Goal: Find specific page/section: Find specific page/section

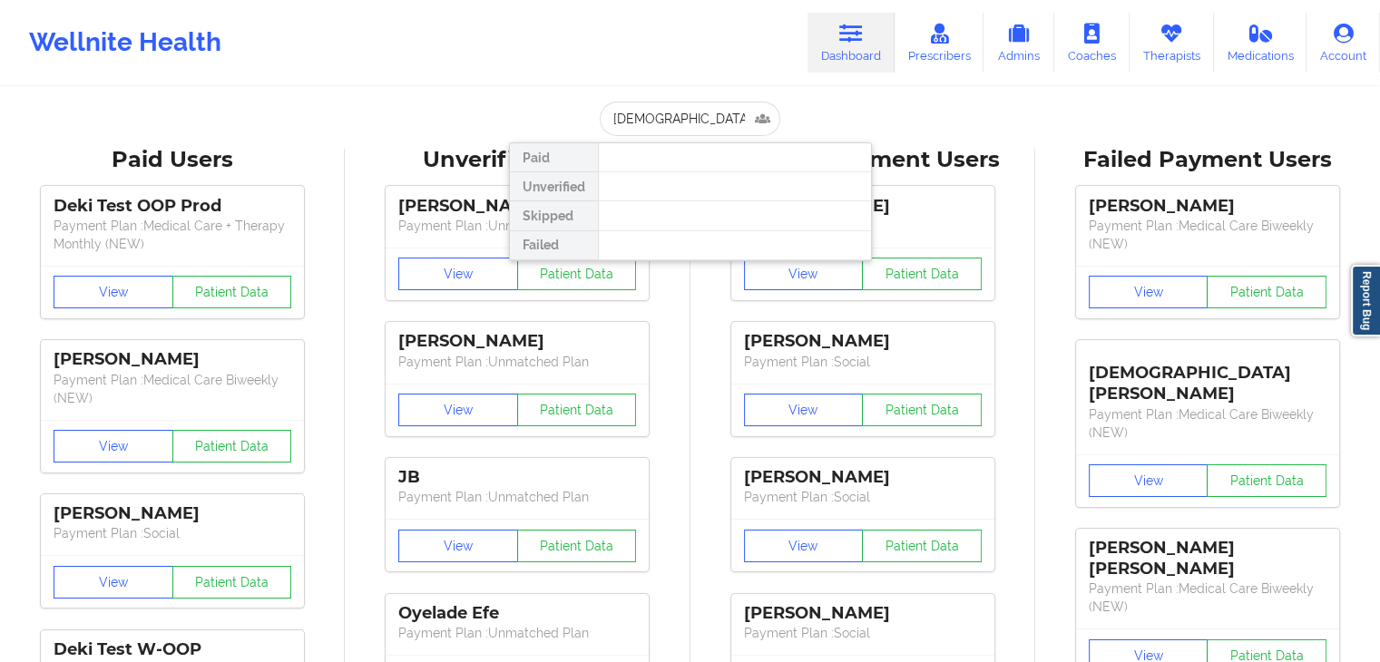
type input "[DEMOGRAPHIC_DATA][PERSON_NAME]"
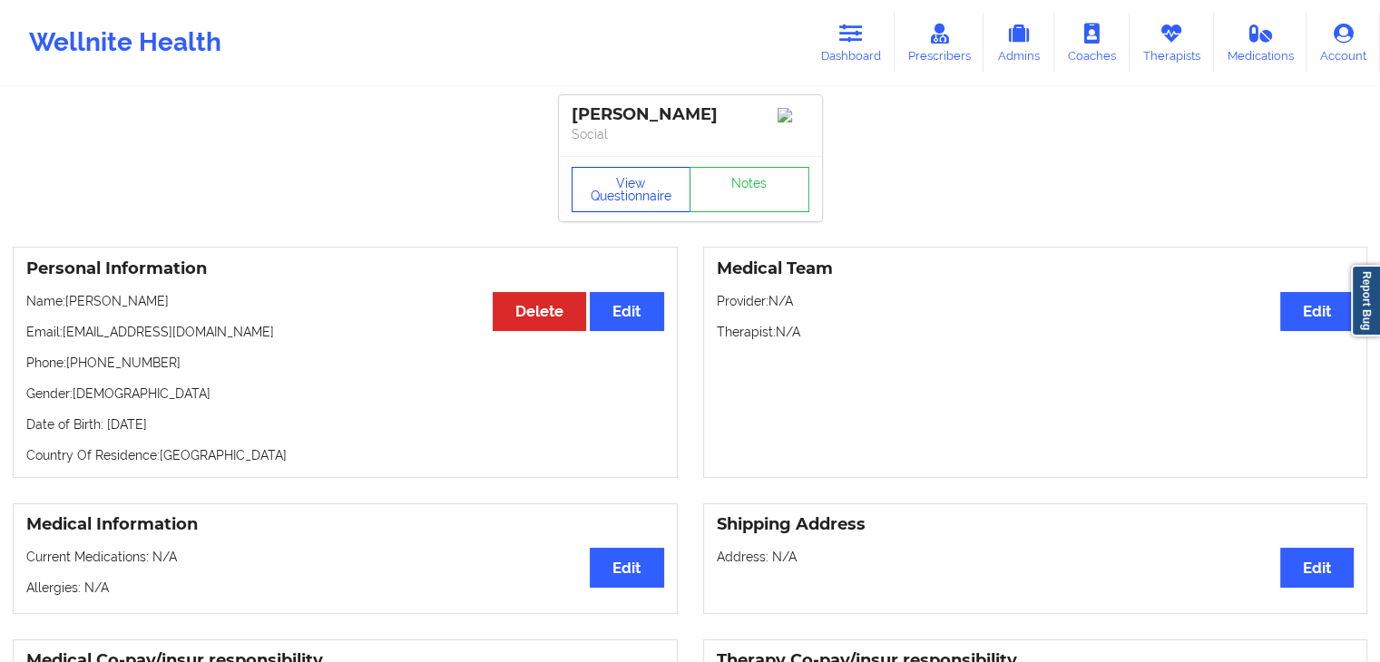
click at [615, 179] on button "View Questionnaire" at bounding box center [631, 189] width 120 height 45
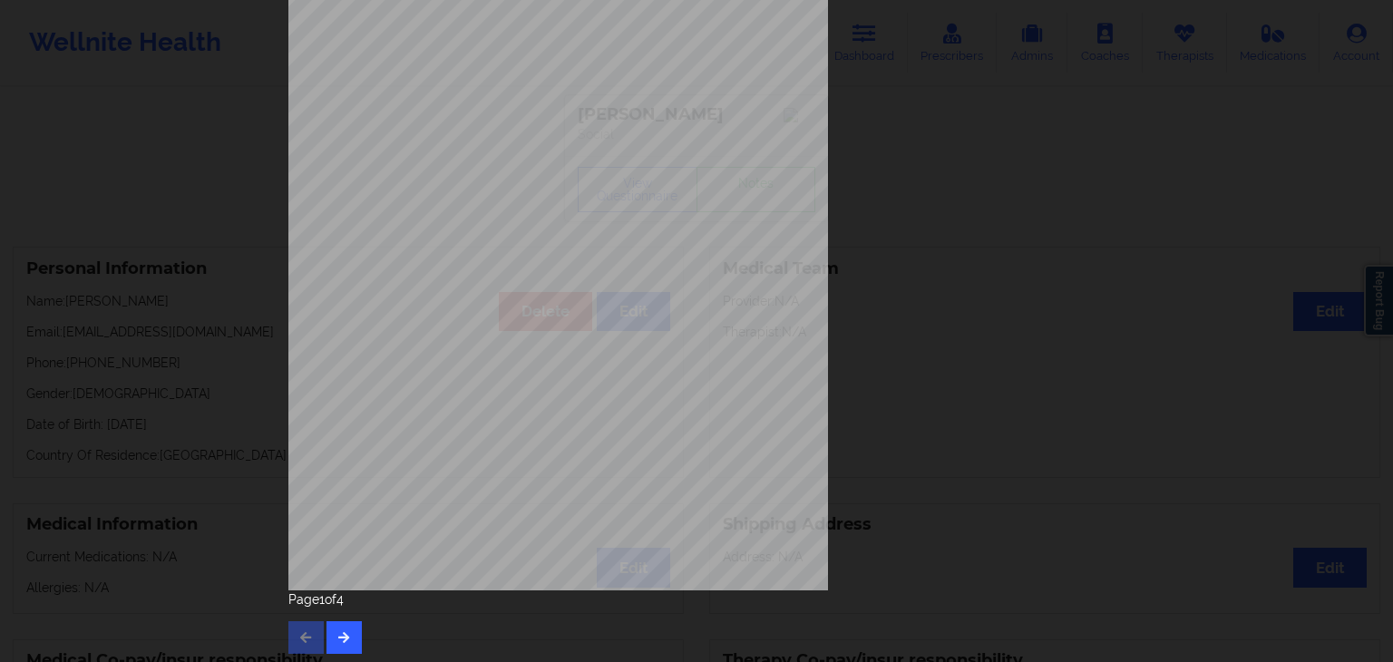
scroll to position [203, 0]
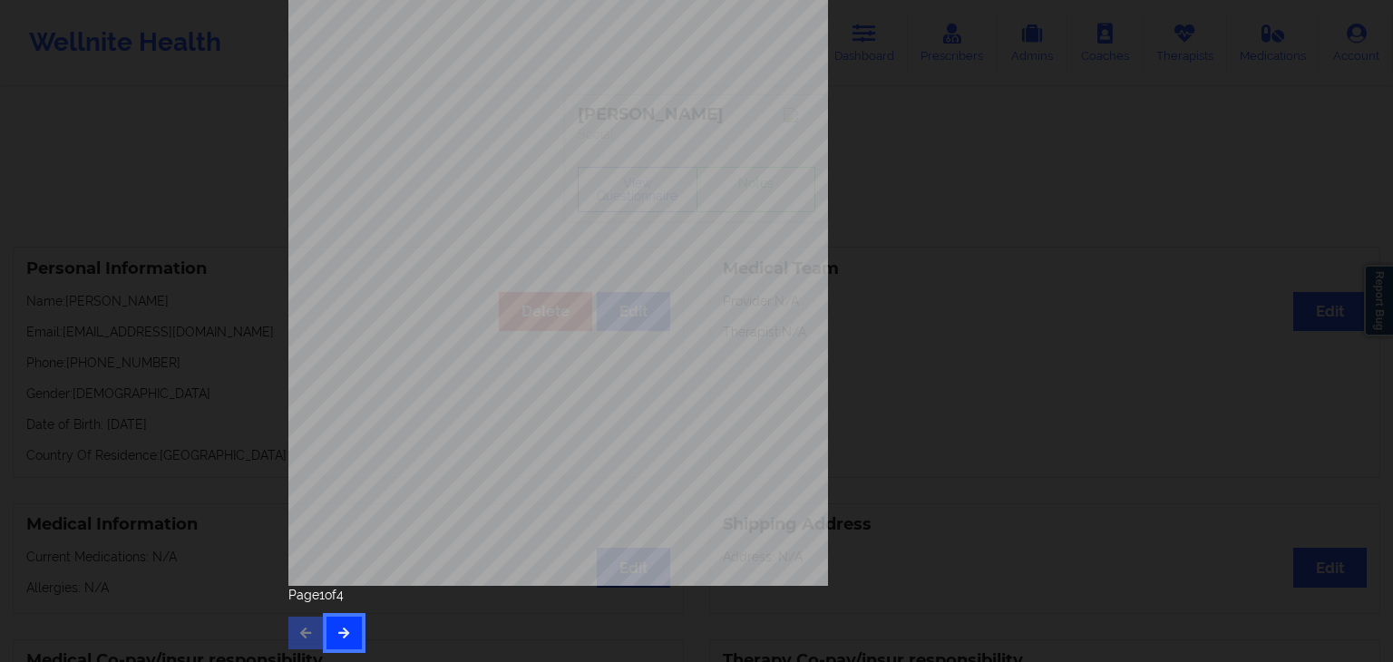
click at [335, 640] on button "button" at bounding box center [344, 633] width 35 height 33
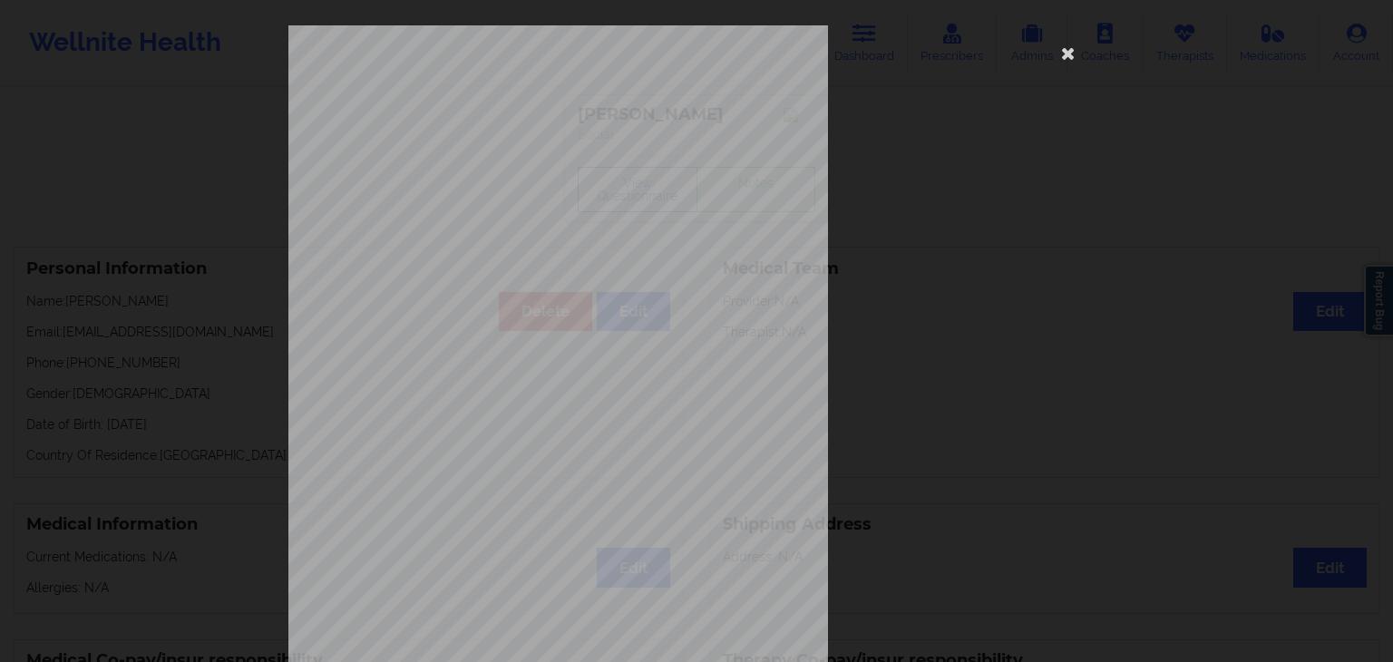
click at [493, 503] on span "have been moving a lot more than usual" at bounding box center [568, 508] width 170 height 10
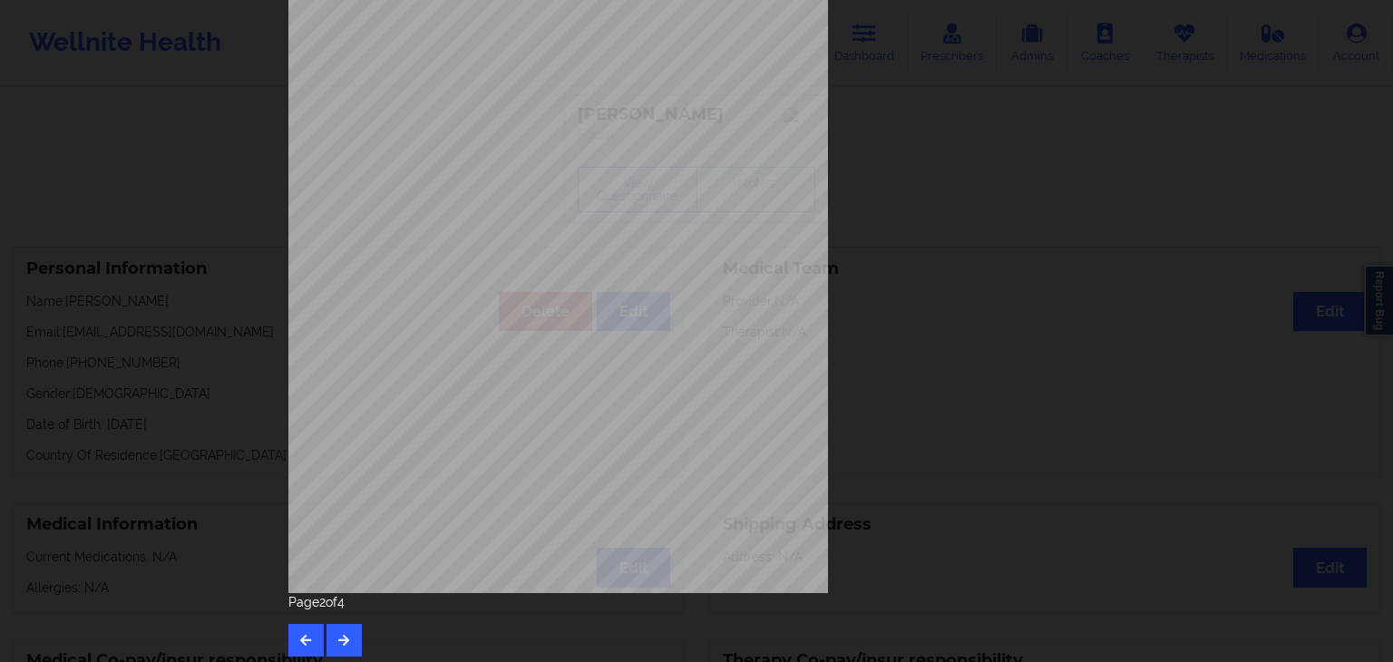
scroll to position [203, 0]
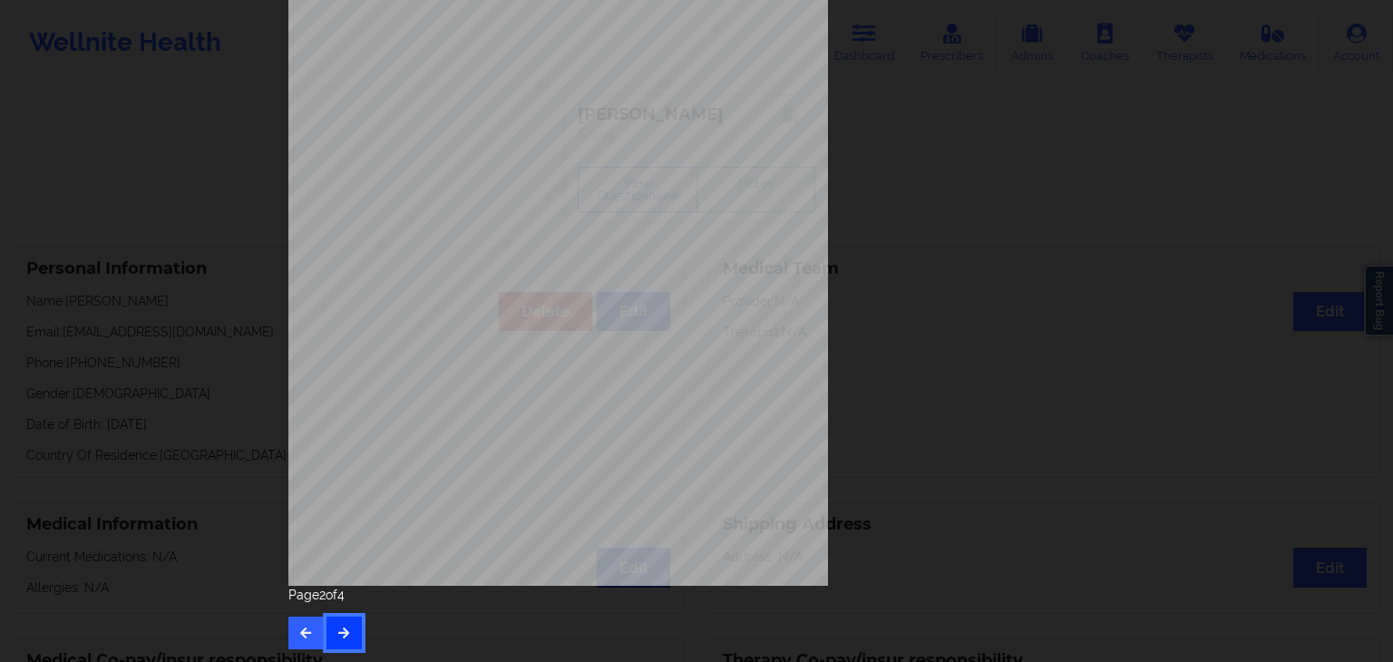
click at [353, 632] on button "button" at bounding box center [344, 633] width 35 height 33
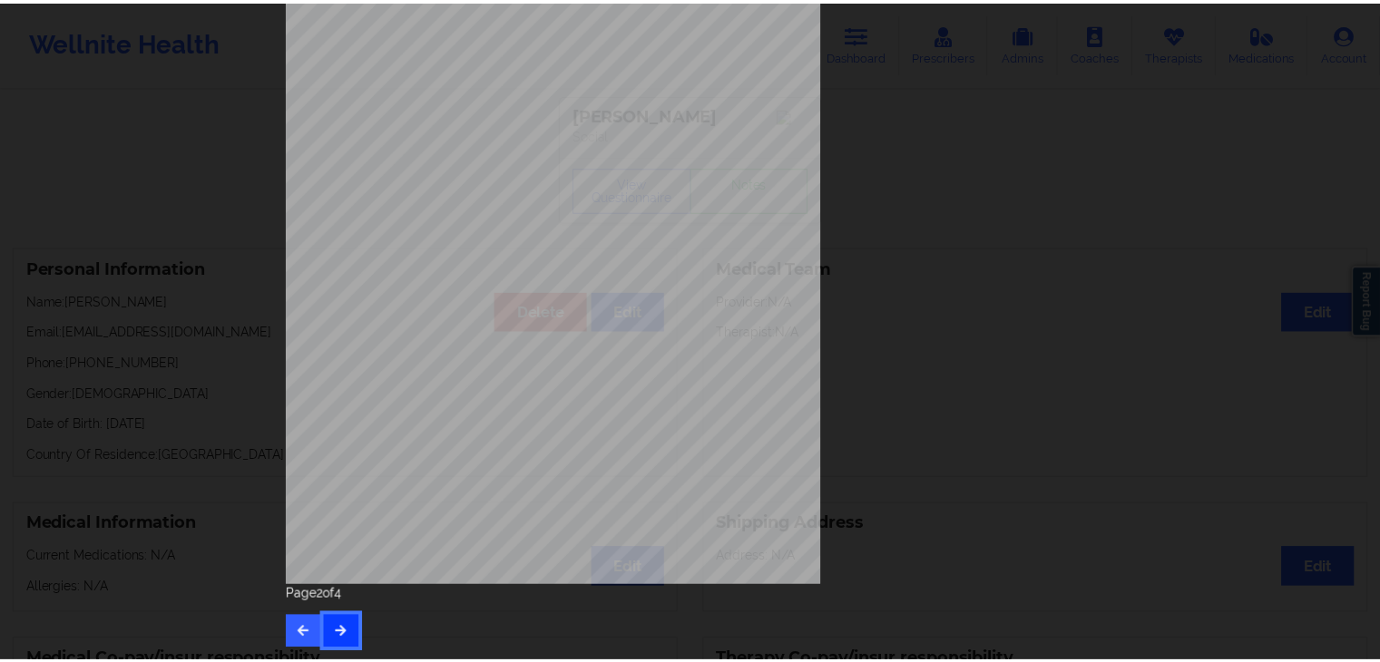
scroll to position [0, 0]
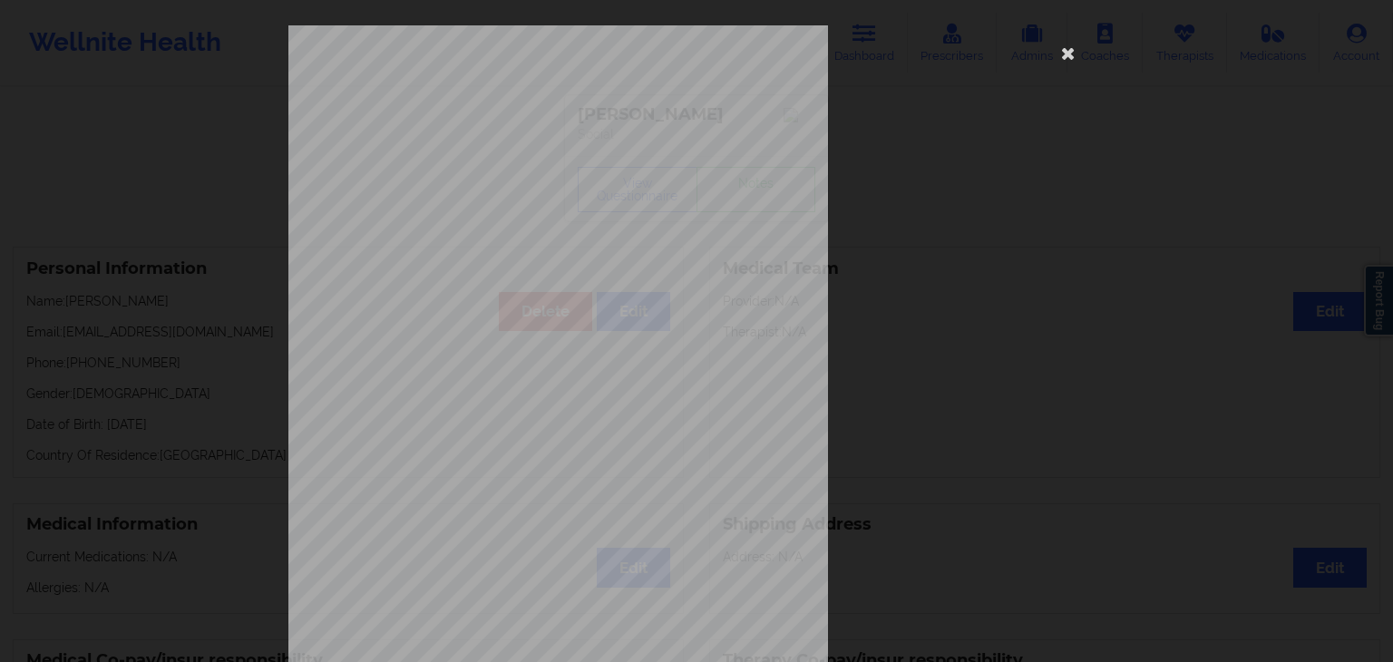
click at [501, 485] on span "Cancellation Survey Data" at bounding box center [529, 480] width 108 height 10
click at [1068, 60] on icon at bounding box center [1068, 52] width 29 height 29
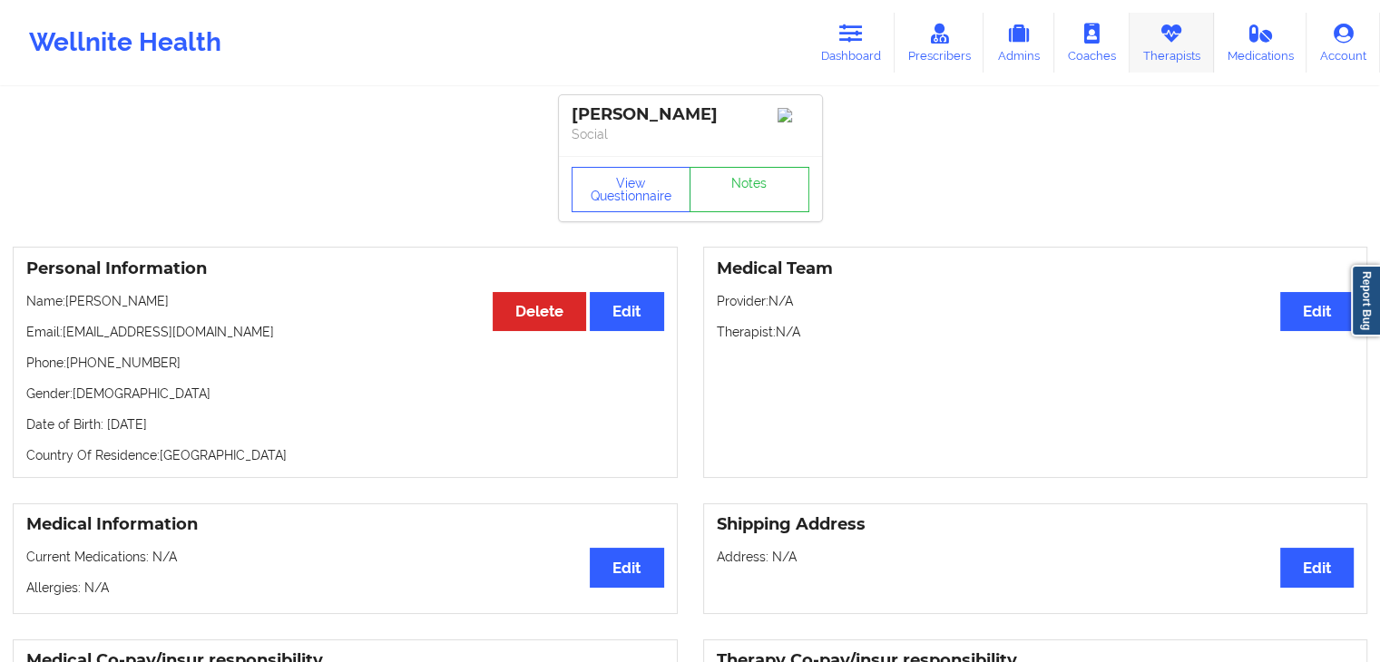
click at [1132, 55] on link "Therapists" at bounding box center [1171, 43] width 84 height 60
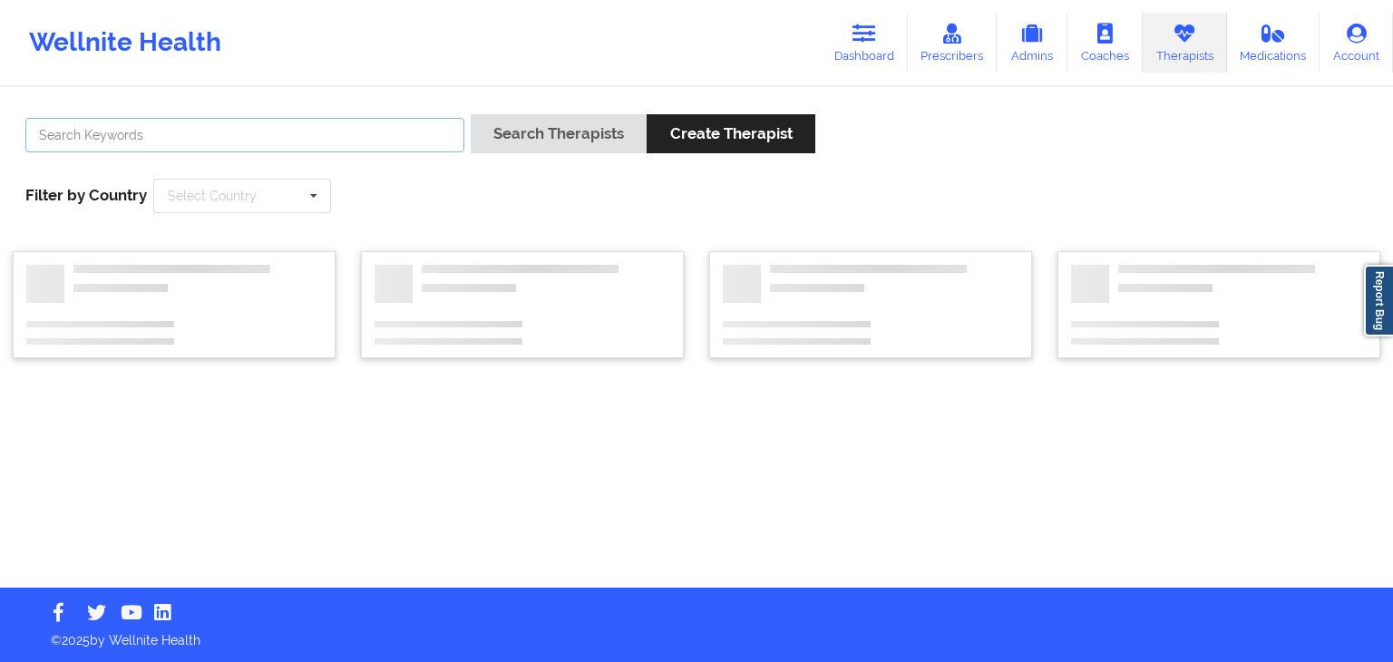
click at [161, 124] on input "text" at bounding box center [244, 135] width 439 height 34
click at [471, 114] on button "Search Therapists" at bounding box center [559, 133] width 176 height 39
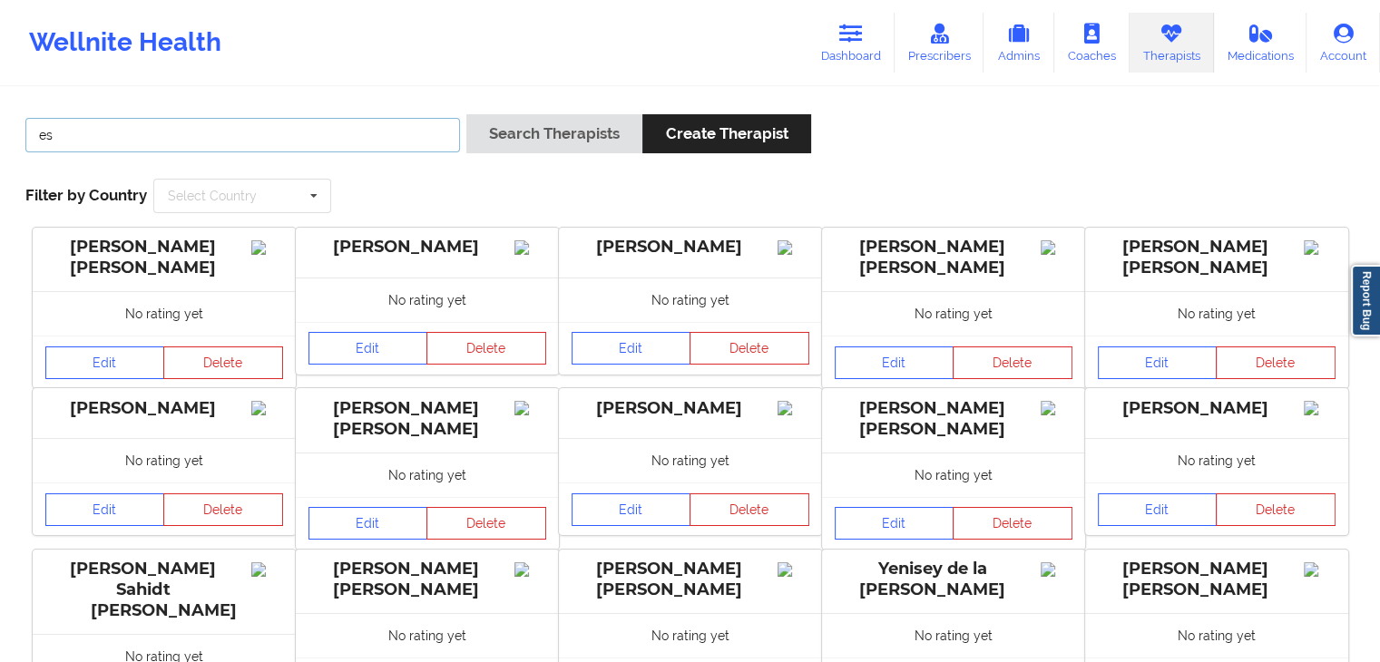
type input "e"
click at [466, 114] on button "Search Therapists" at bounding box center [554, 133] width 176 height 39
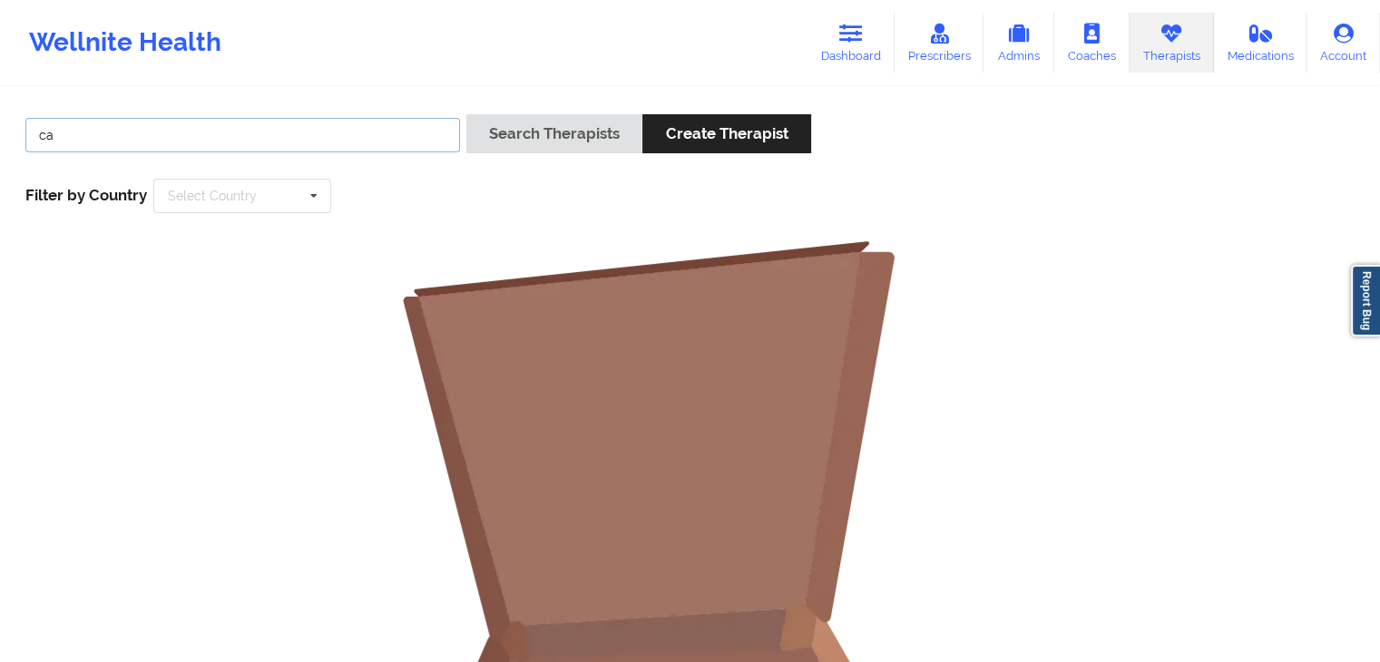
type input "c"
click at [466, 114] on button "Search Therapists" at bounding box center [554, 133] width 176 height 39
drag, startPoint x: 134, startPoint y: 142, endPoint x: 36, endPoint y: 132, distance: 98.5
click at [36, 132] on input "eshgh" at bounding box center [242, 135] width 434 height 34
type input "[PERSON_NAME]"
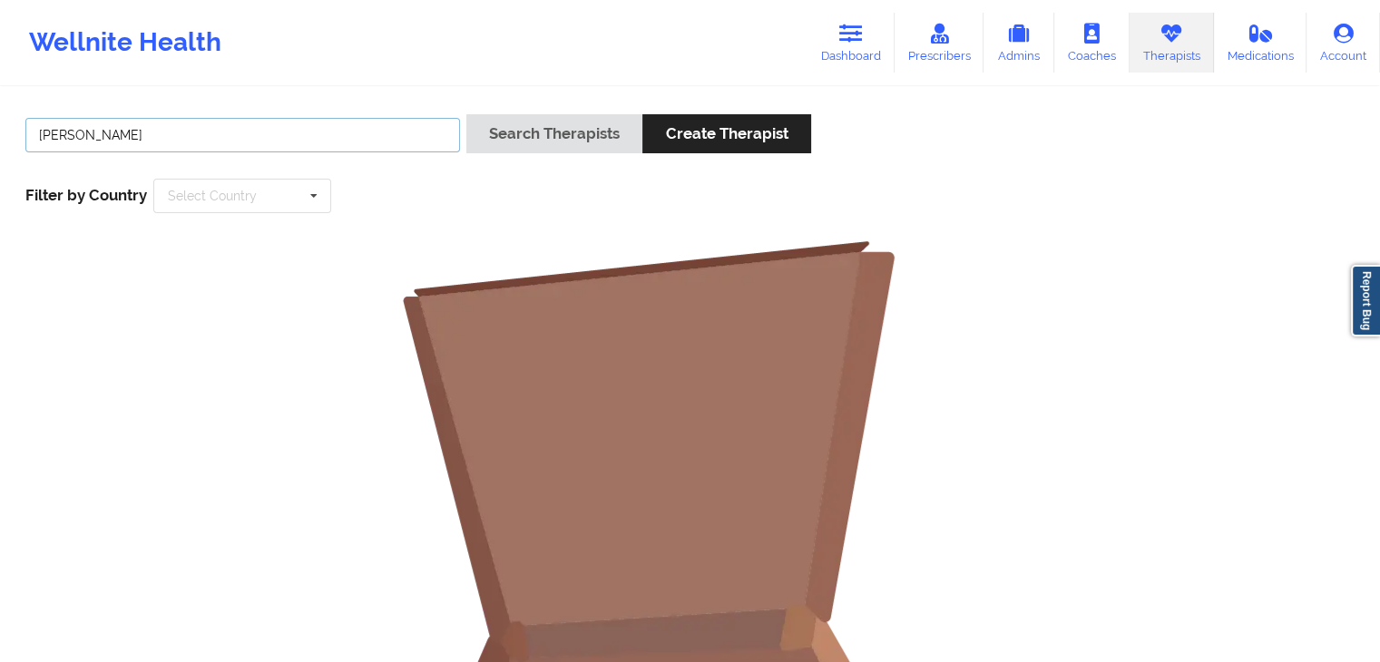
click at [466, 114] on button "Search Therapists" at bounding box center [554, 133] width 176 height 39
